Goal: Navigation & Orientation: Find specific page/section

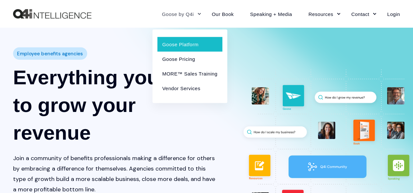
click at [177, 45] on link "Goose Platform" at bounding box center [189, 44] width 65 height 15
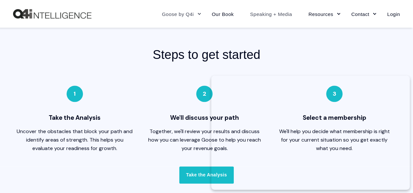
scroll to position [1566, 0]
